Goal: Transaction & Acquisition: Purchase product/service

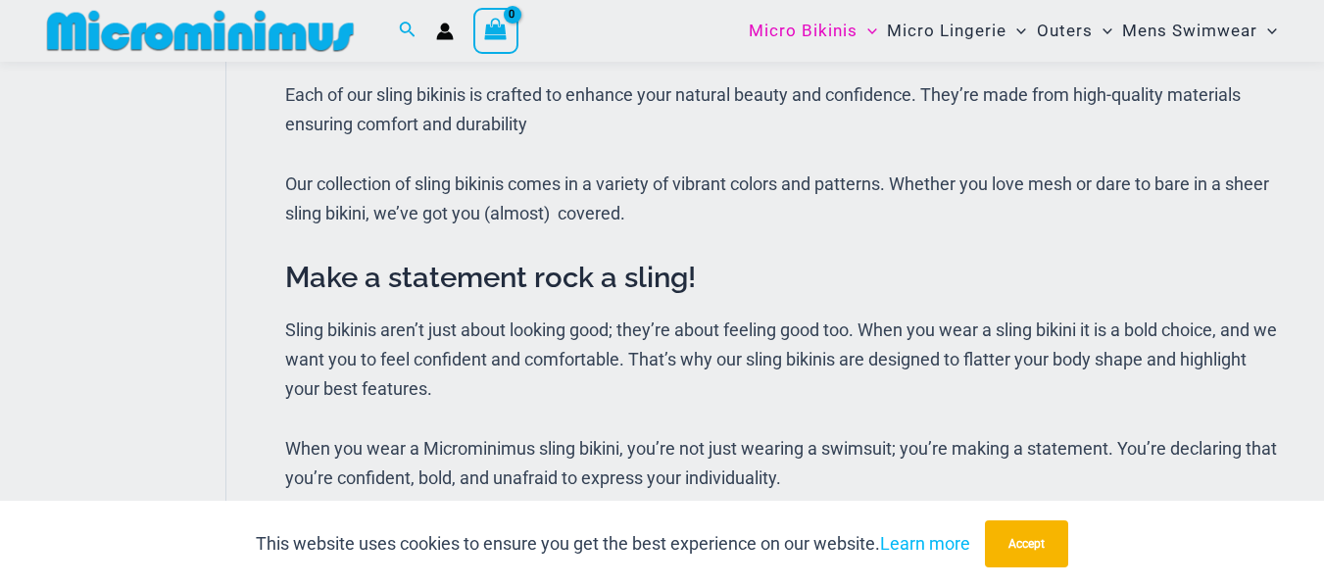
scroll to position [454, 0]
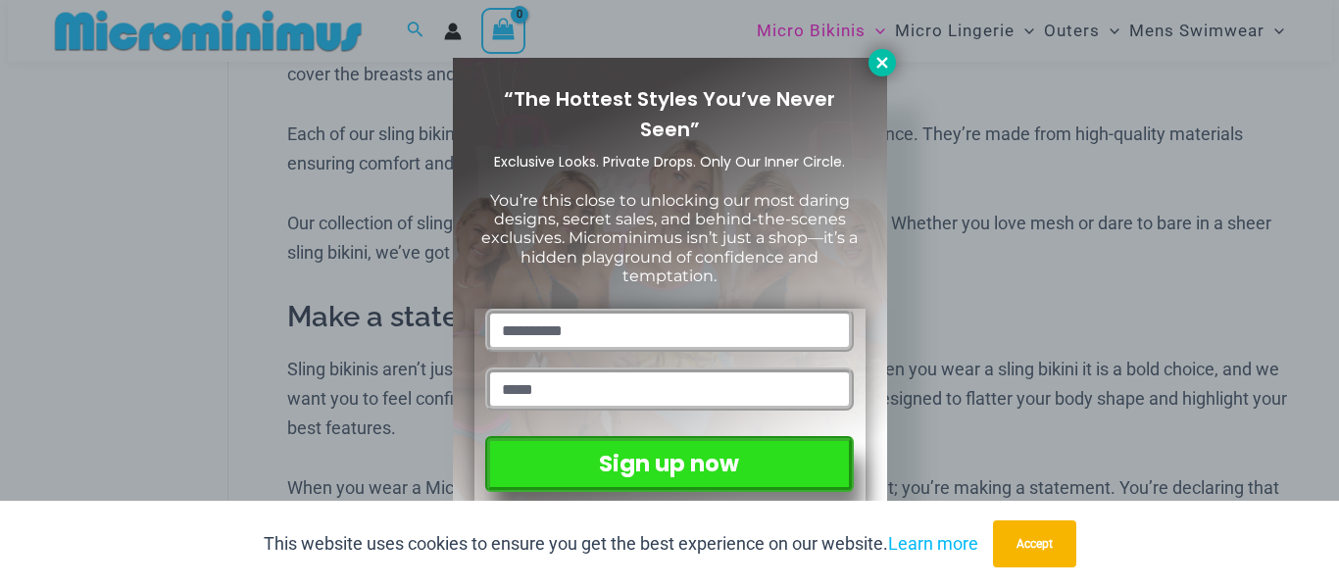
click at [883, 61] on icon at bounding box center [881, 62] width 11 height 11
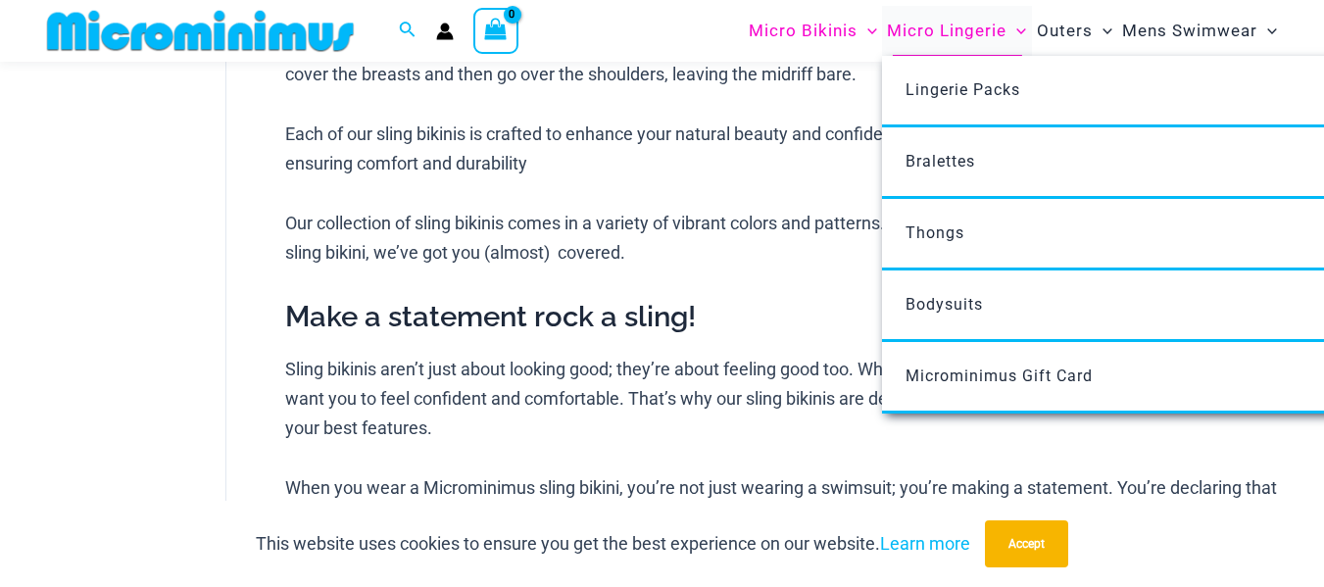
click at [953, 33] on span "Micro Lingerie" at bounding box center [947, 31] width 120 height 50
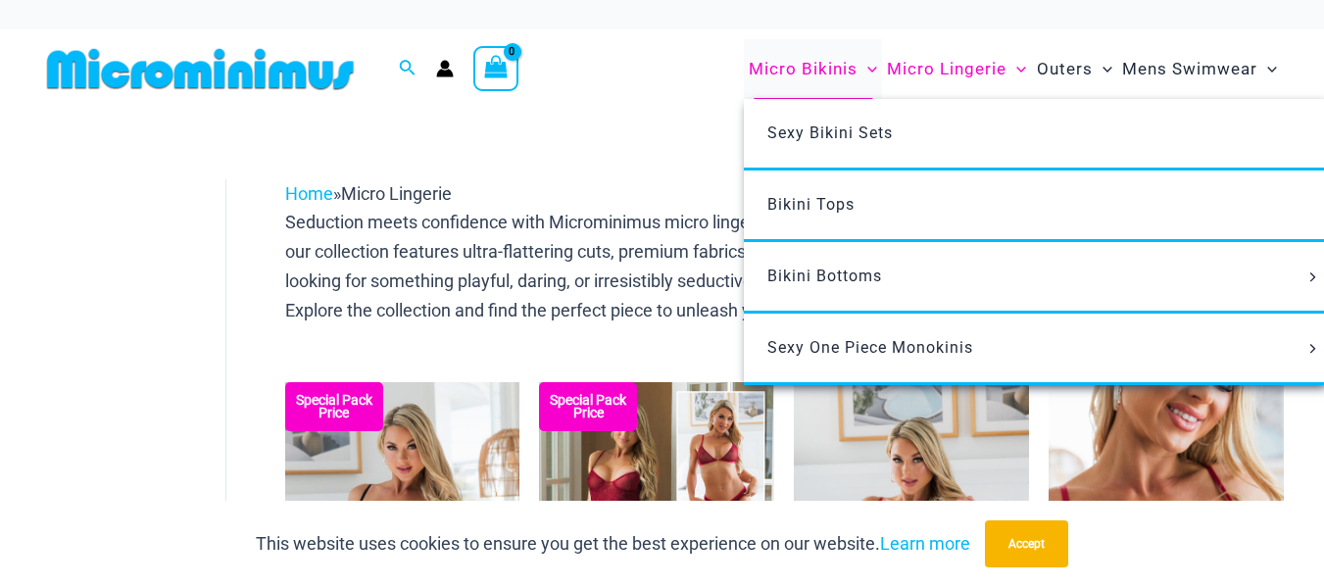
click at [835, 73] on span "Micro Bikinis" at bounding box center [803, 69] width 109 height 50
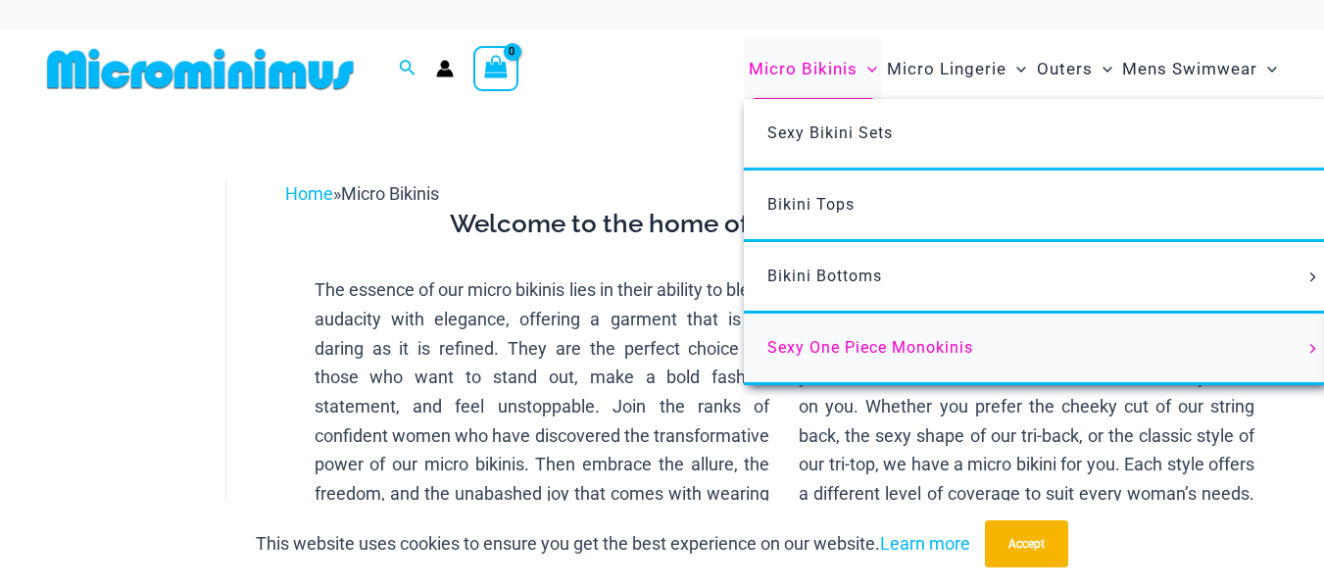
click at [820, 343] on span "Sexy One Piece Monokinis" at bounding box center [870, 347] width 206 height 19
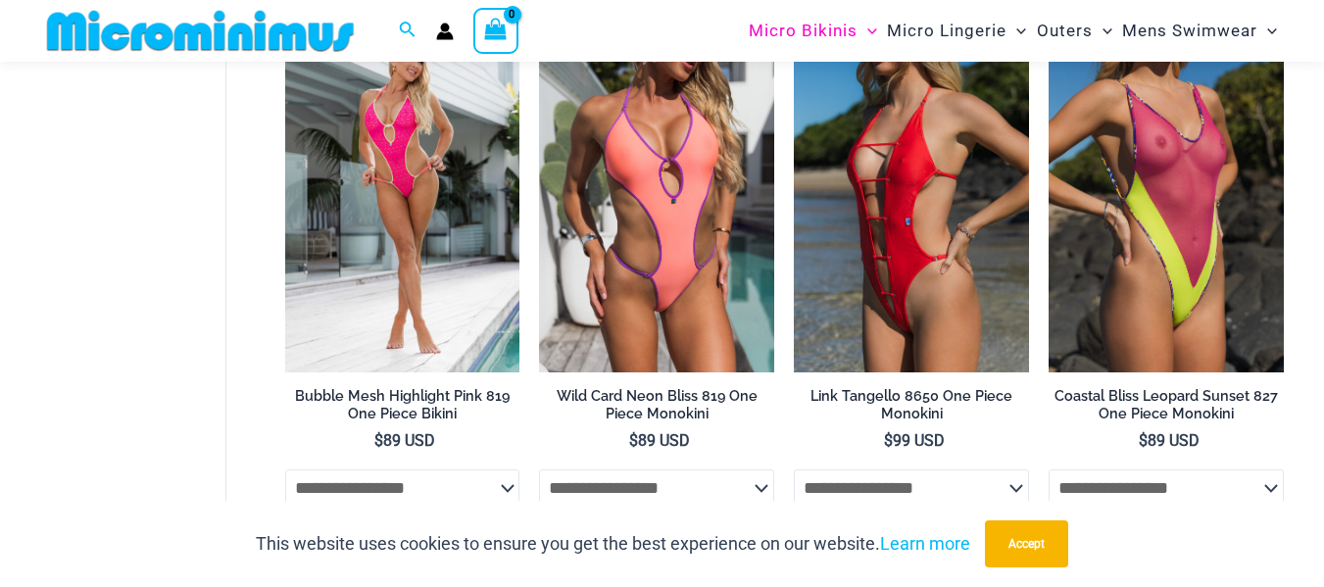
scroll to position [157, 0]
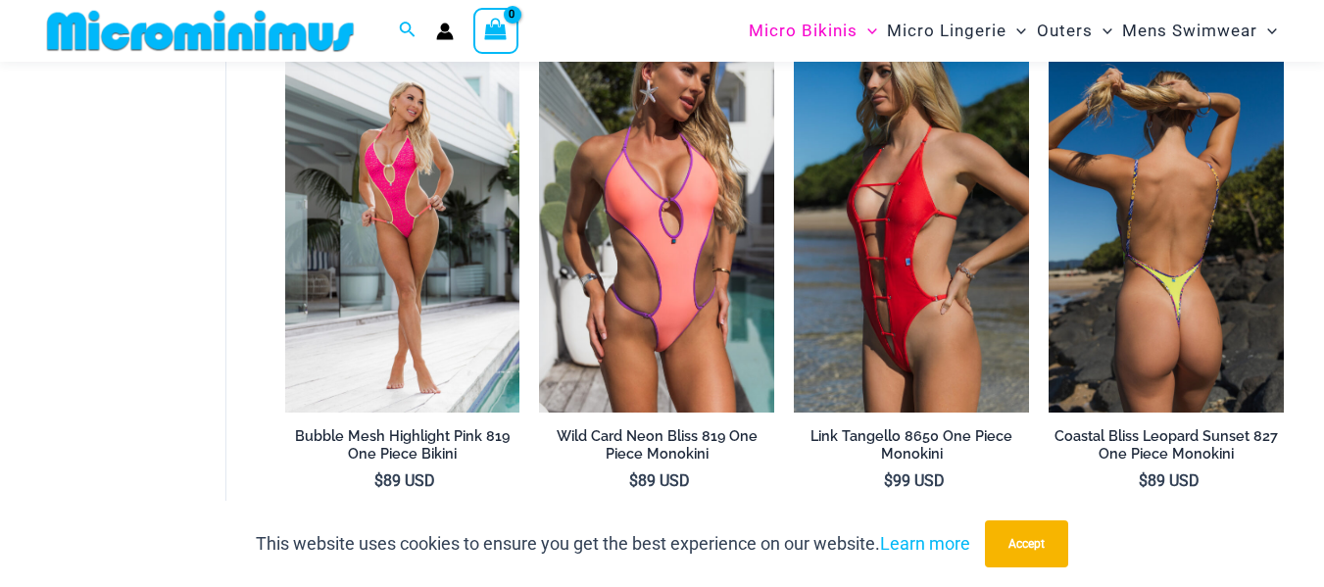
click at [1142, 342] on img at bounding box center [1166, 236] width 235 height 353
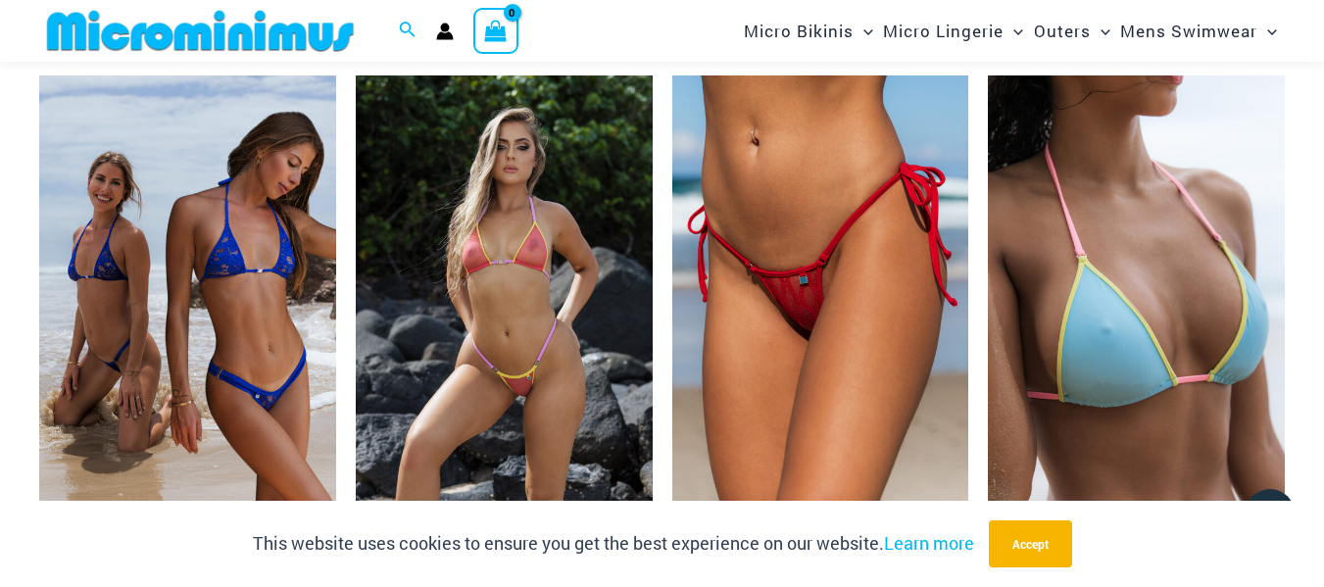
scroll to position [2792, 0]
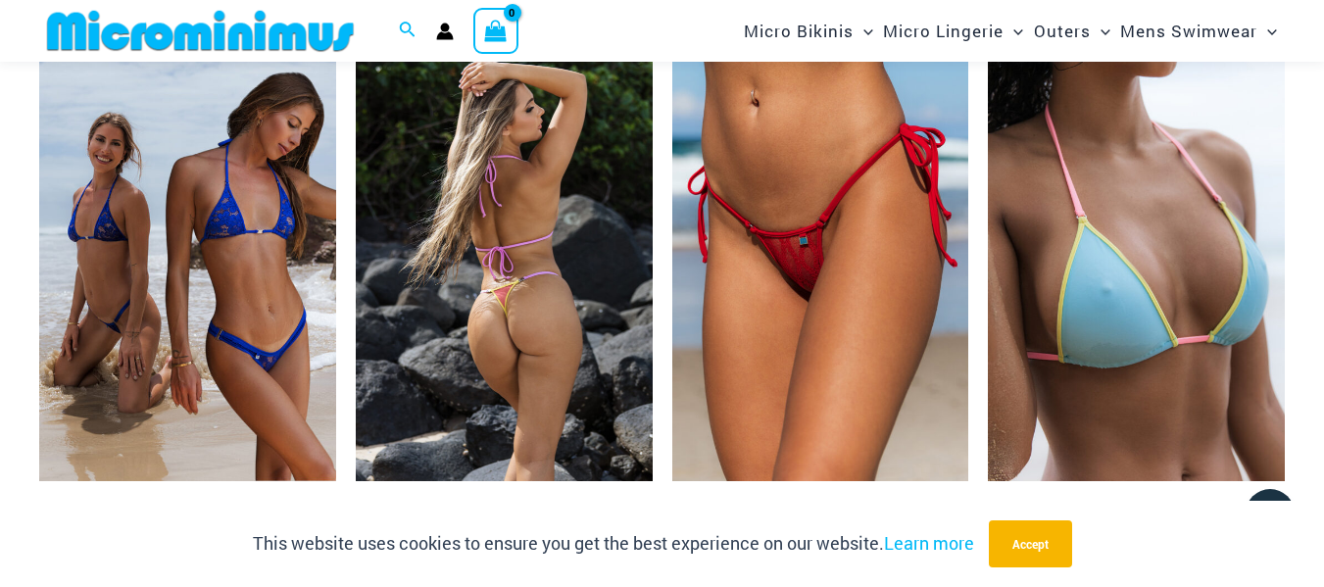
click at [565, 321] on img at bounding box center [504, 258] width 297 height 445
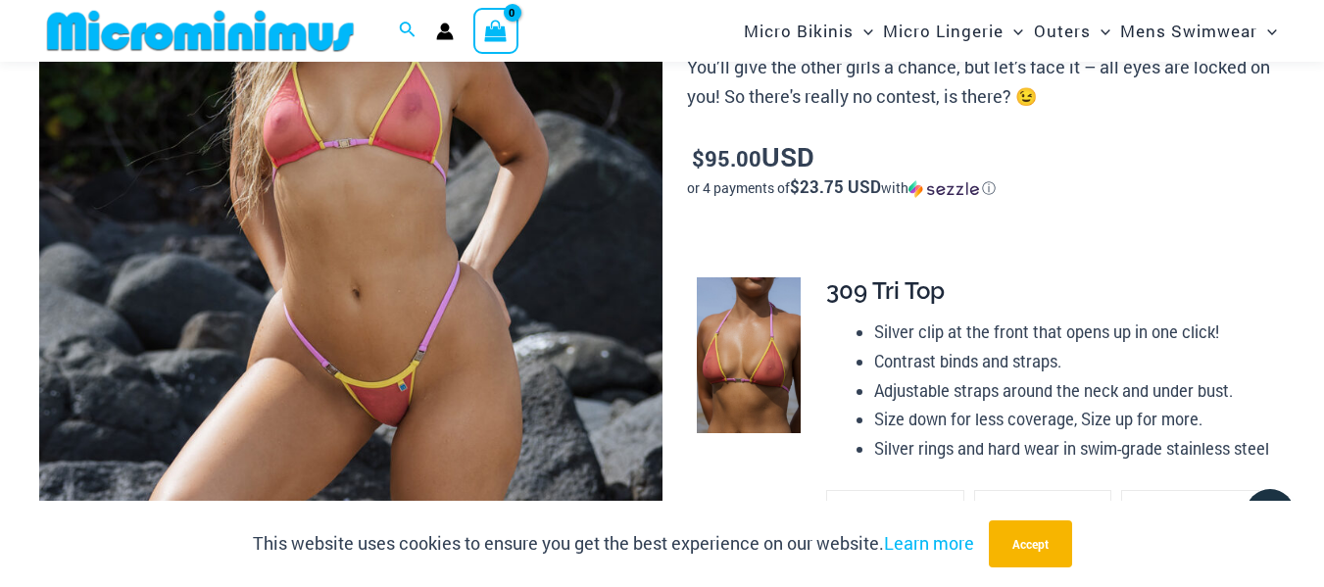
scroll to position [388, 0]
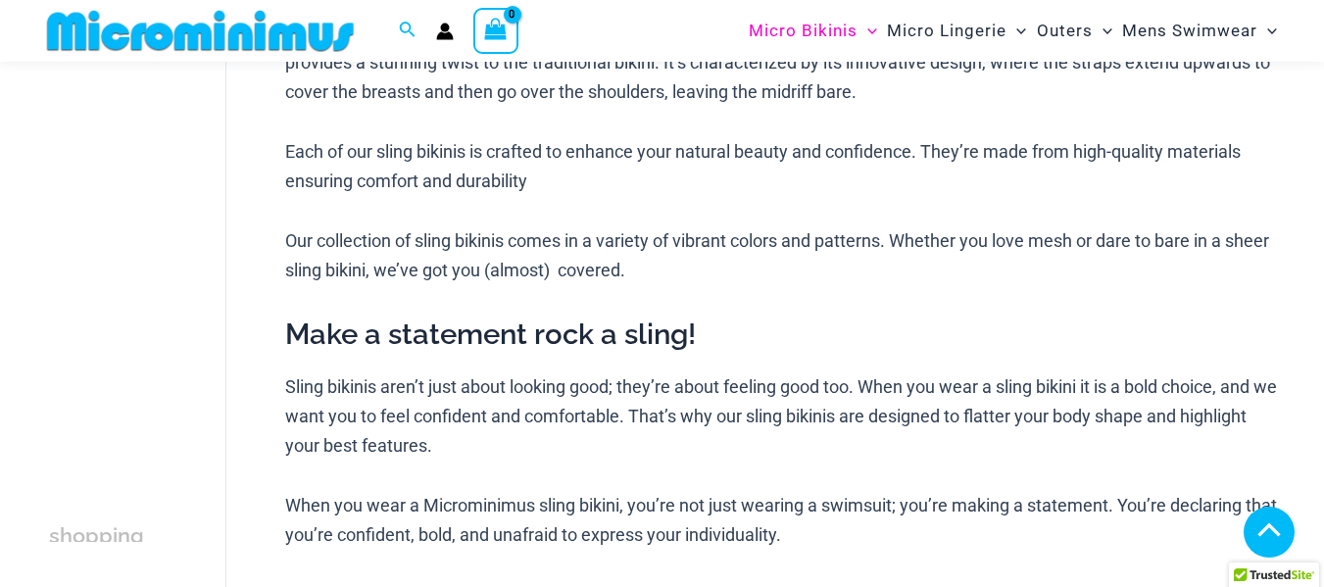
scroll to position [454, 0]
